Goal: Task Accomplishment & Management: Manage account settings

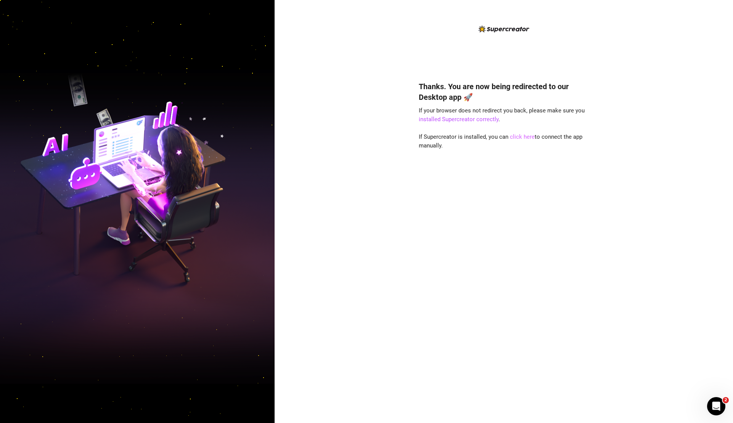
click at [518, 134] on link "click here" at bounding box center [522, 137] width 25 height 7
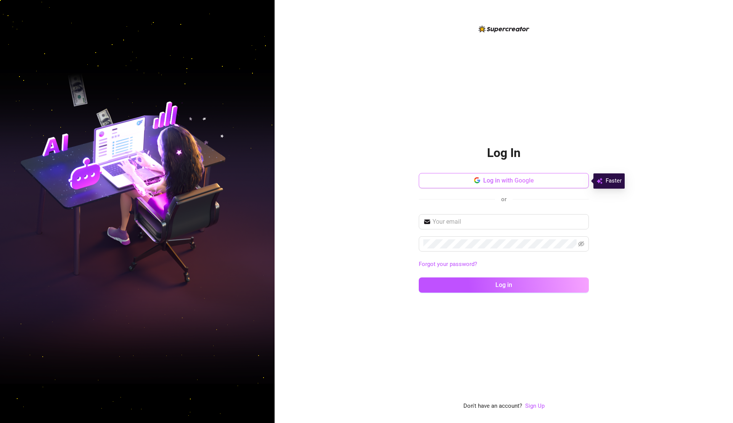
click at [452, 182] on button "Log in with Google" at bounding box center [504, 180] width 170 height 15
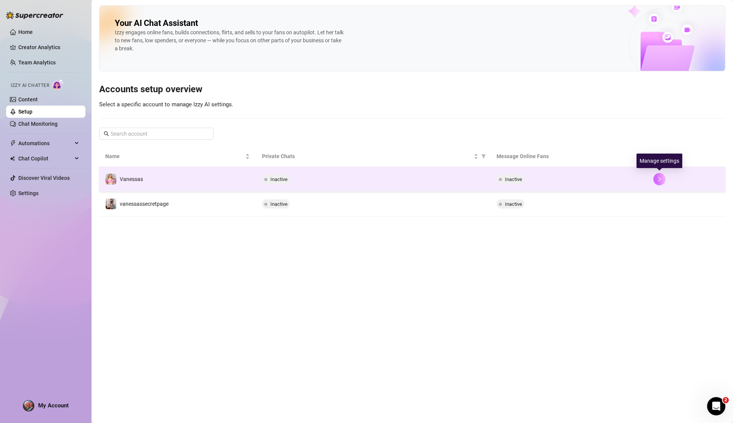
click at [660, 179] on icon "right" at bounding box center [659, 179] width 3 height 5
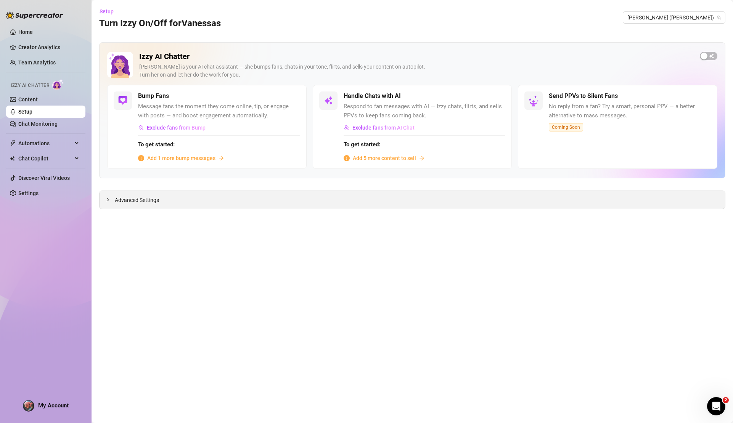
click at [146, 199] on span "Advanced Settings" at bounding box center [137, 200] width 44 height 8
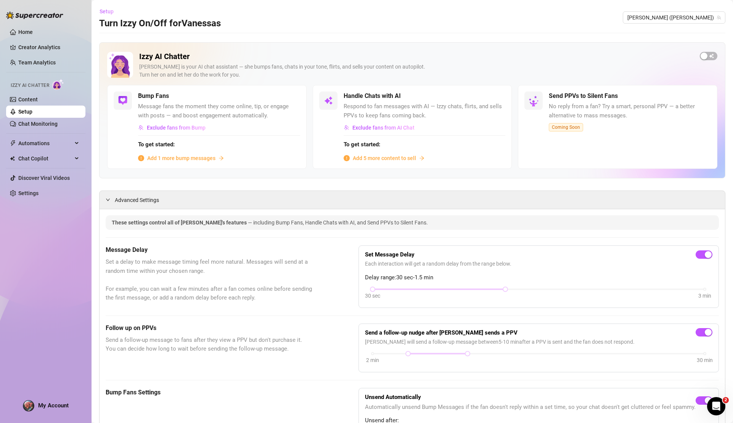
click at [105, 12] on span "Setup" at bounding box center [107, 11] width 14 height 6
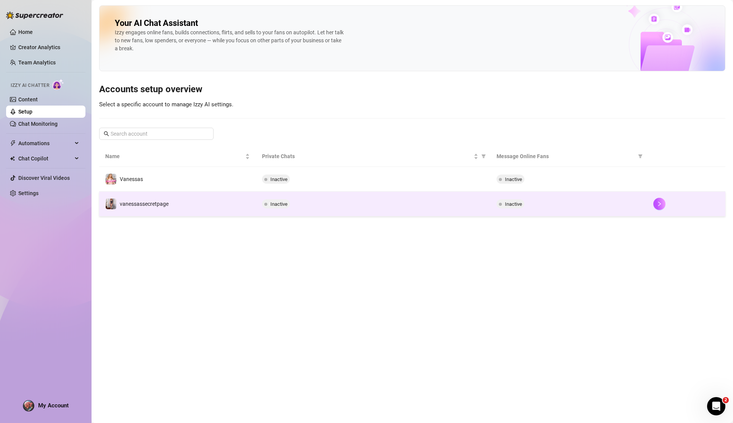
click at [140, 194] on td "vanessassecretpage" at bounding box center [177, 204] width 157 height 25
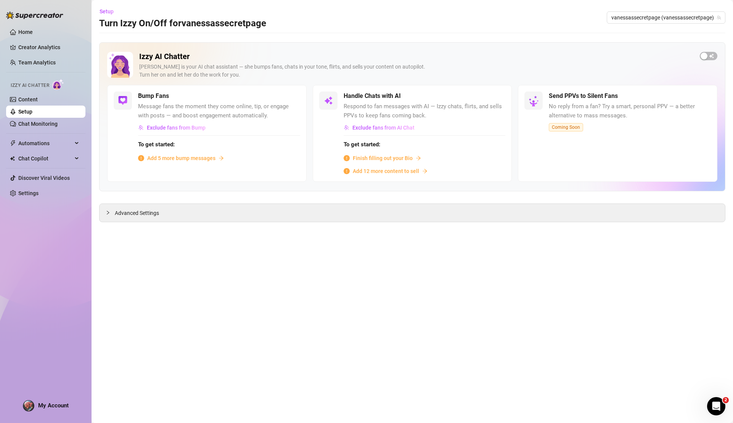
click at [386, 159] on span "Finish filling out your Bio" at bounding box center [383, 158] width 60 height 8
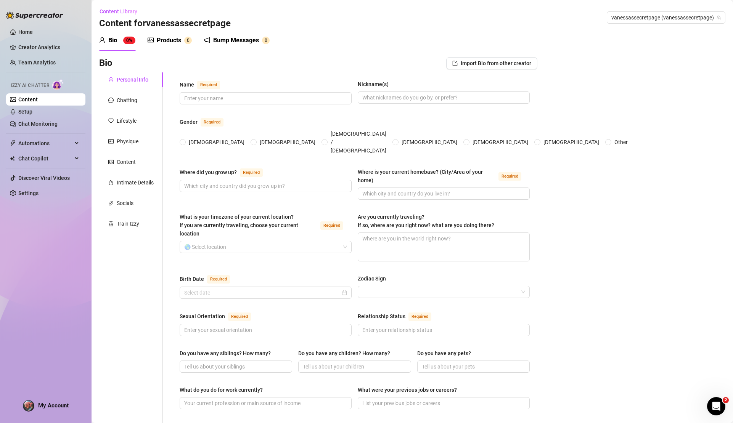
click at [38, 98] on link "Content" at bounding box center [27, 100] width 19 height 6
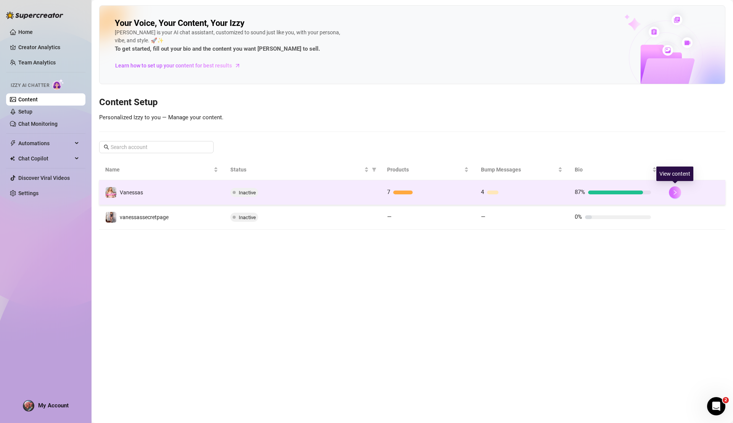
click at [680, 193] on button "button" at bounding box center [675, 193] width 12 height 12
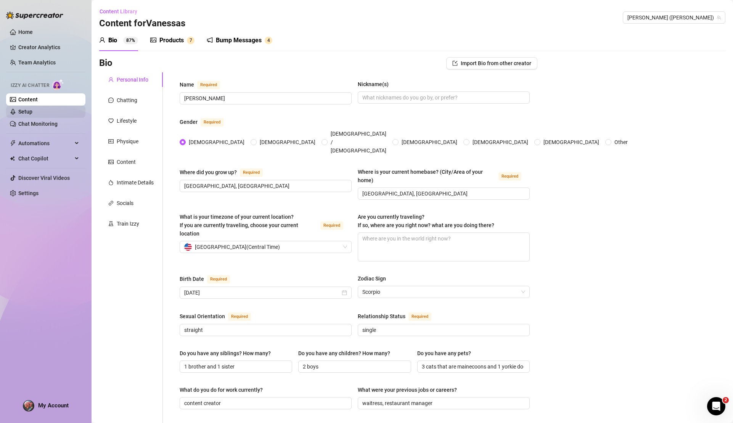
click at [32, 112] on link "Setup" at bounding box center [25, 112] width 14 height 6
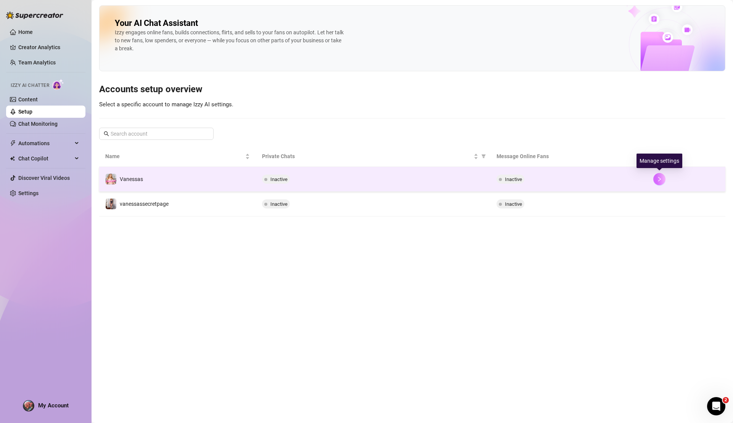
click at [663, 178] on button "button" at bounding box center [659, 179] width 12 height 12
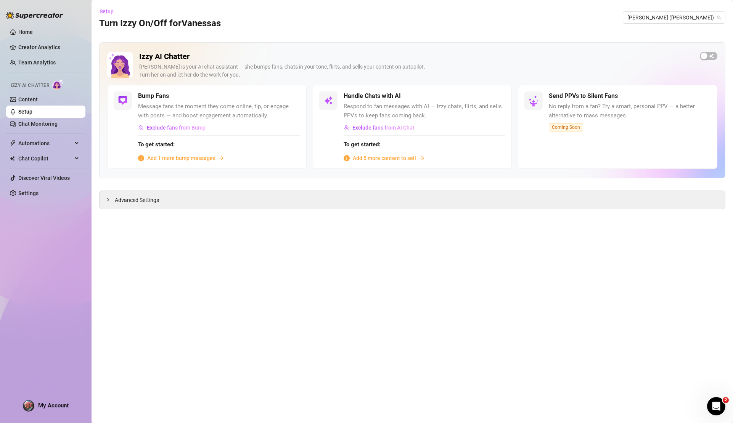
click at [192, 157] on span "Add 1 more bump messages" at bounding box center [181, 158] width 68 height 8
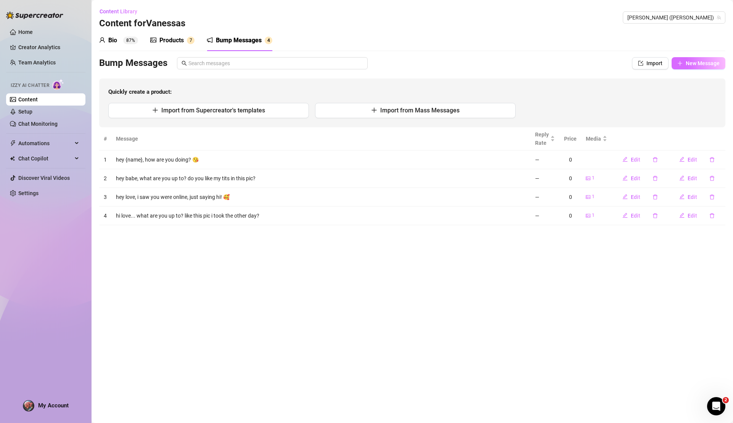
click at [694, 66] on span "New Message" at bounding box center [703, 63] width 34 height 6
type textarea "Type your message here..."
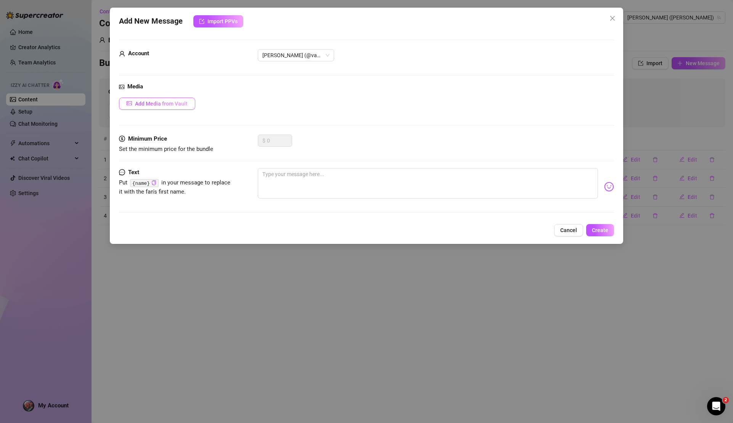
click at [158, 102] on span "Add Media from Vault" at bounding box center [161, 104] width 53 height 6
